Goal: Check status

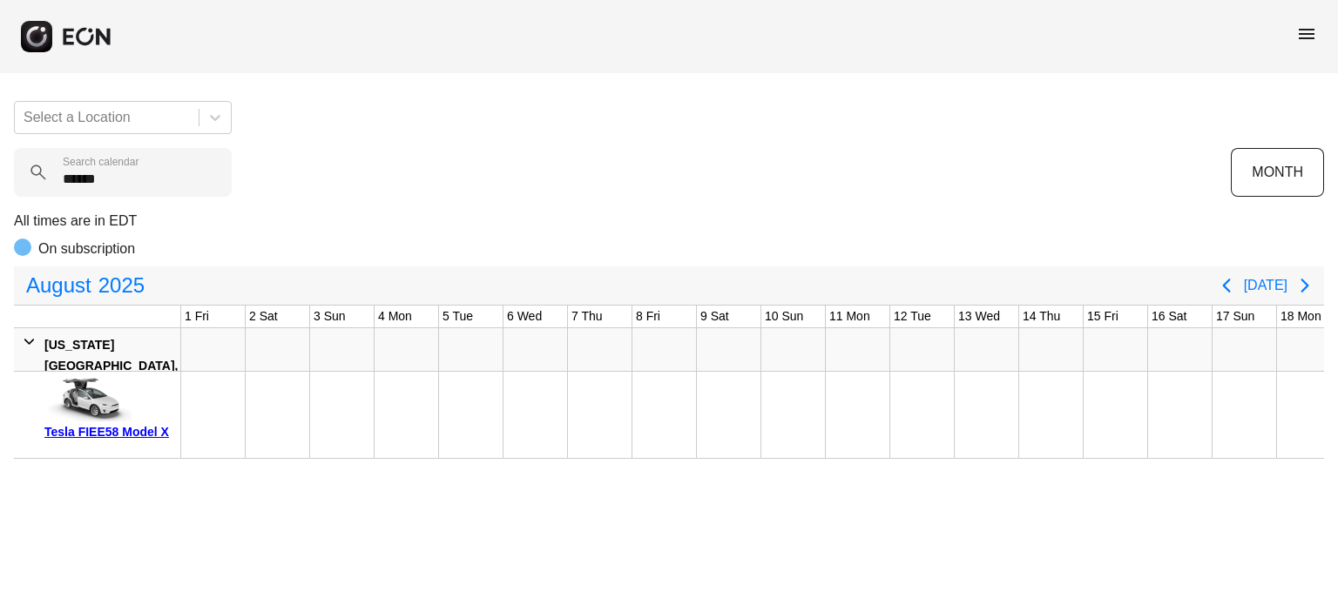
scroll to position [0, 854]
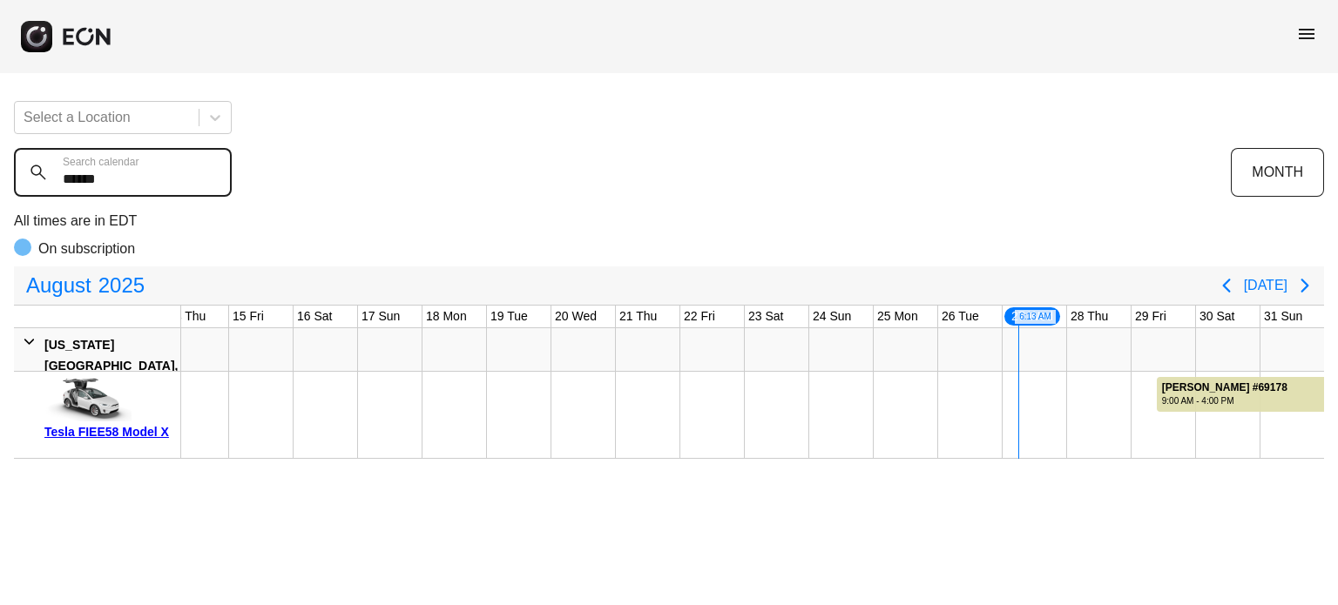
click at [171, 183] on calendar "******" at bounding box center [123, 172] width 218 height 49
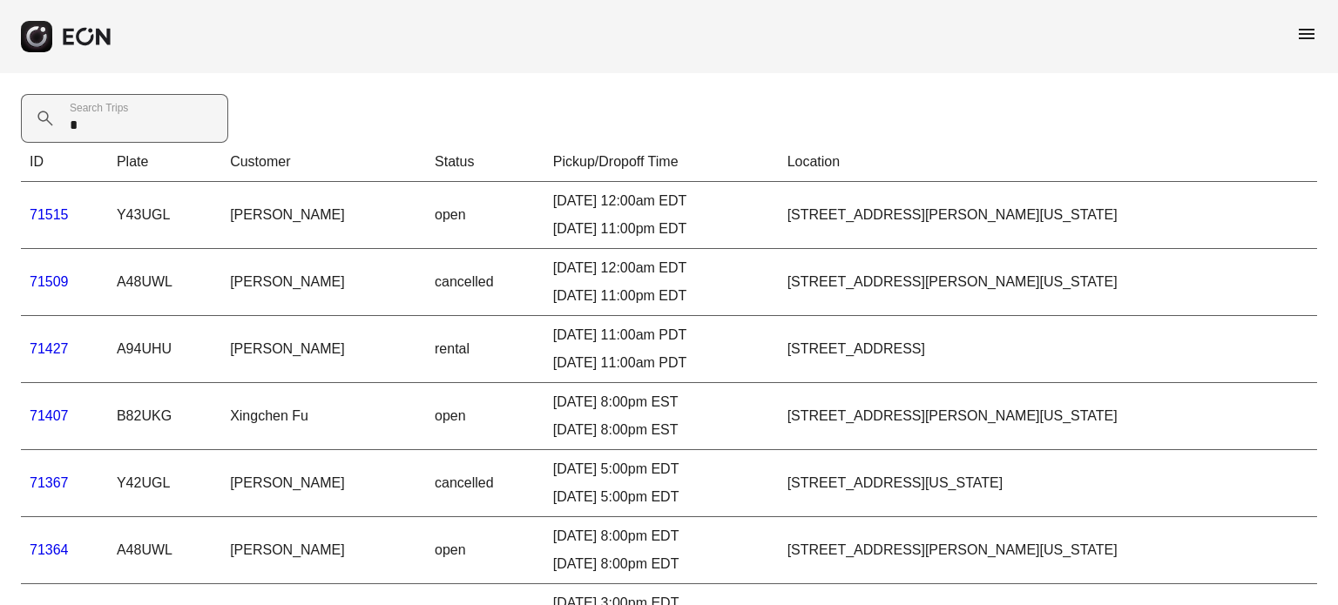
click at [98, 136] on Trips "*" at bounding box center [124, 118] width 207 height 49
